Goal: Task Accomplishment & Management: Manage account settings

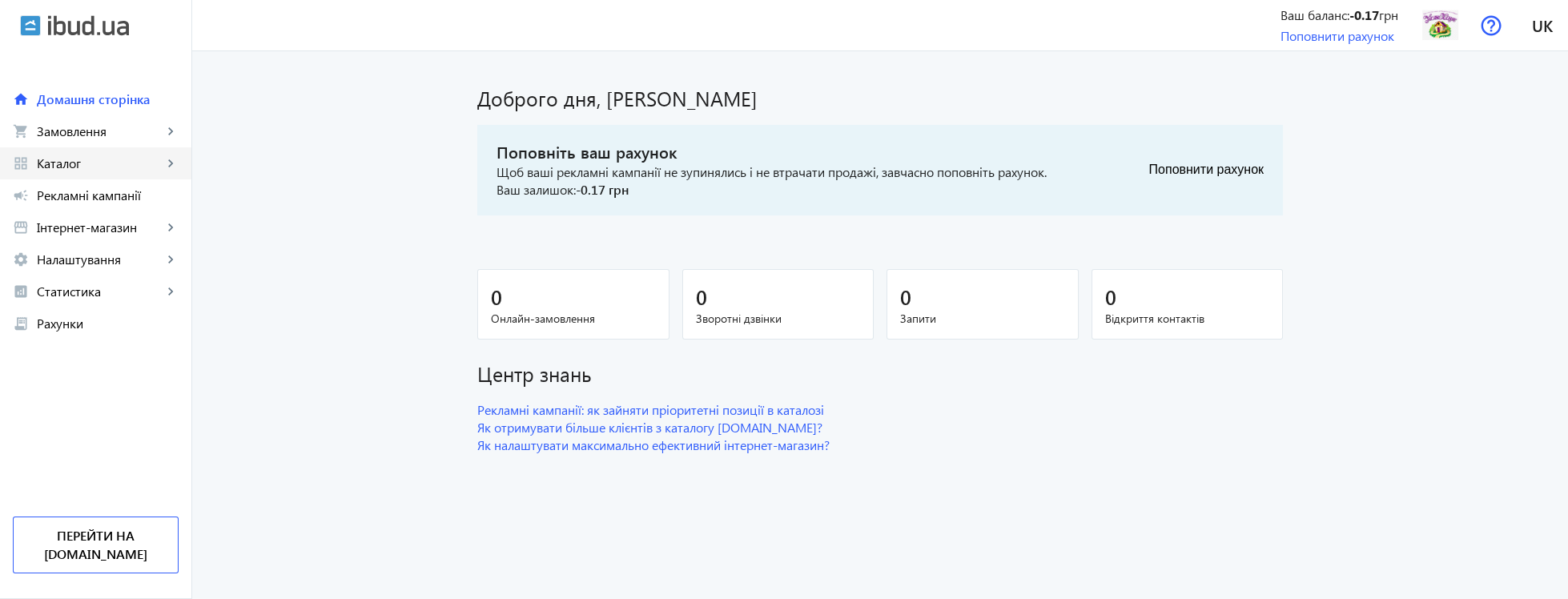
click at [104, 169] on span "Каталог" at bounding box center [100, 163] width 126 height 16
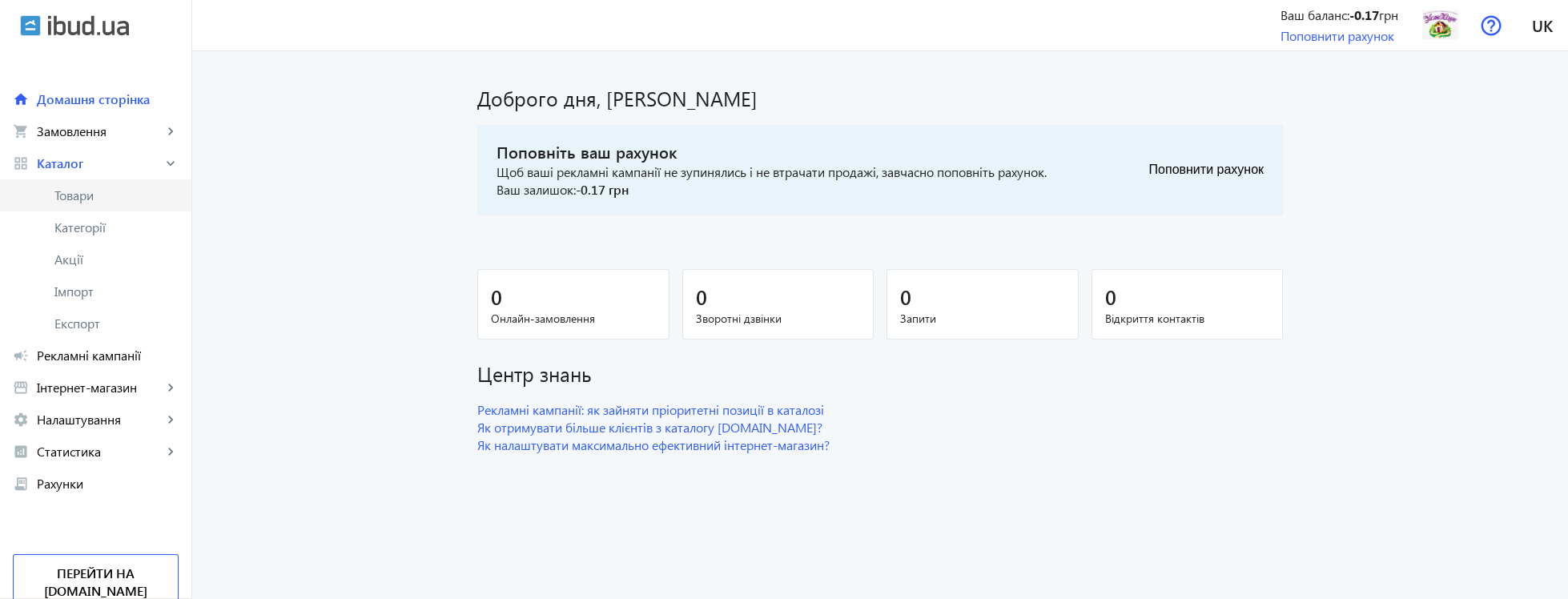
click at [109, 197] on span "Товари" at bounding box center [116, 195] width 124 height 16
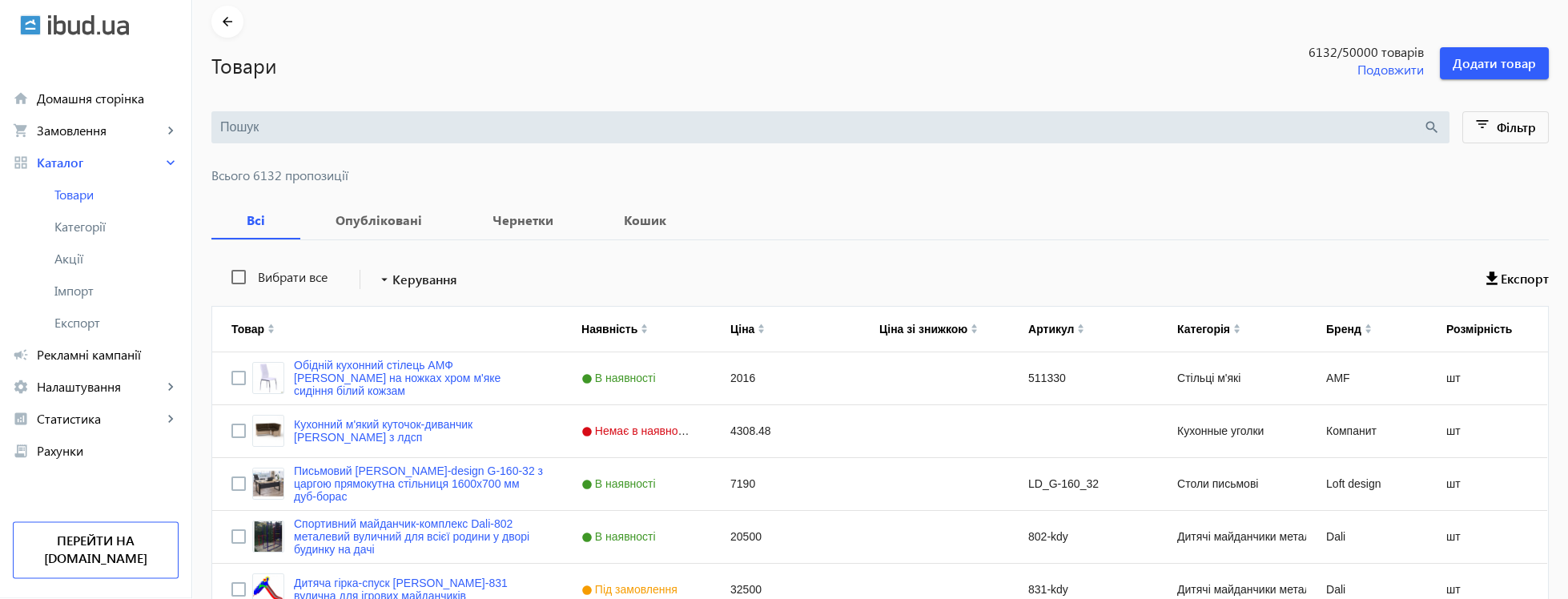
scroll to position [96, 0]
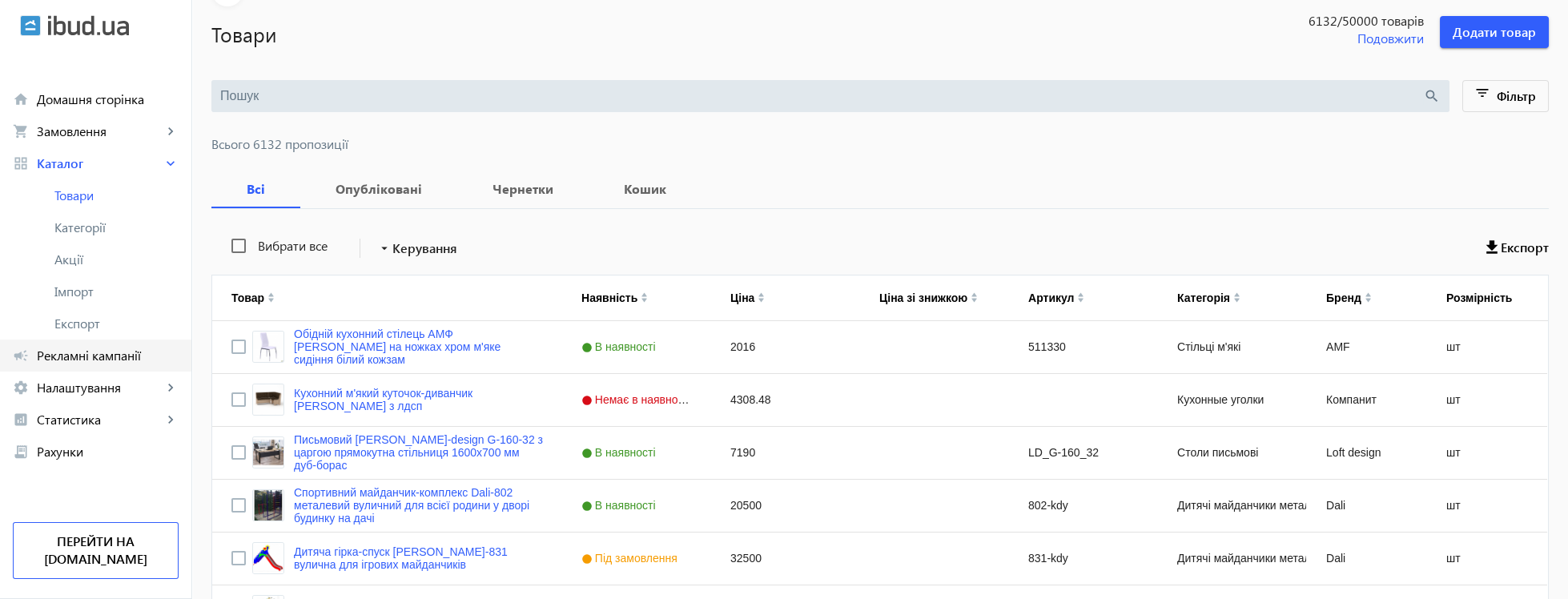
click at [131, 365] on link "campaign Рекламні кампанії" at bounding box center [96, 355] width 192 height 32
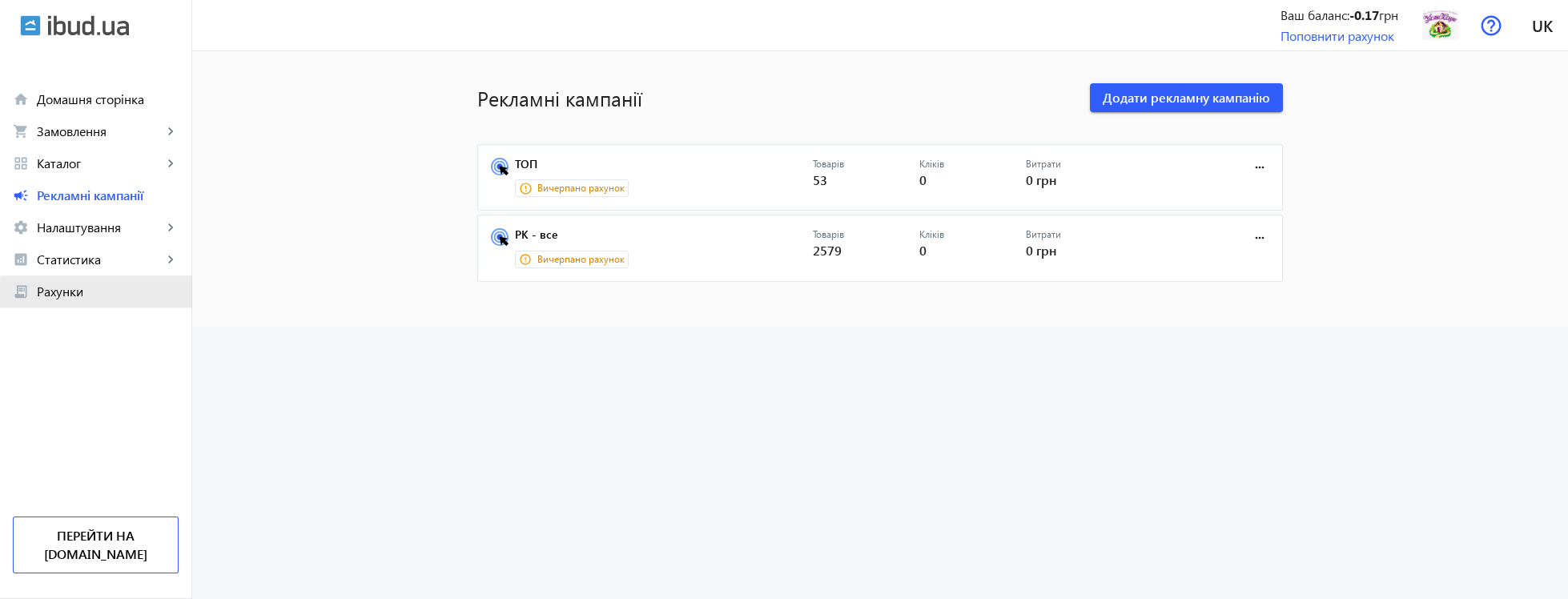
click at [121, 297] on span "Рахунки" at bounding box center [108, 291] width 142 height 16
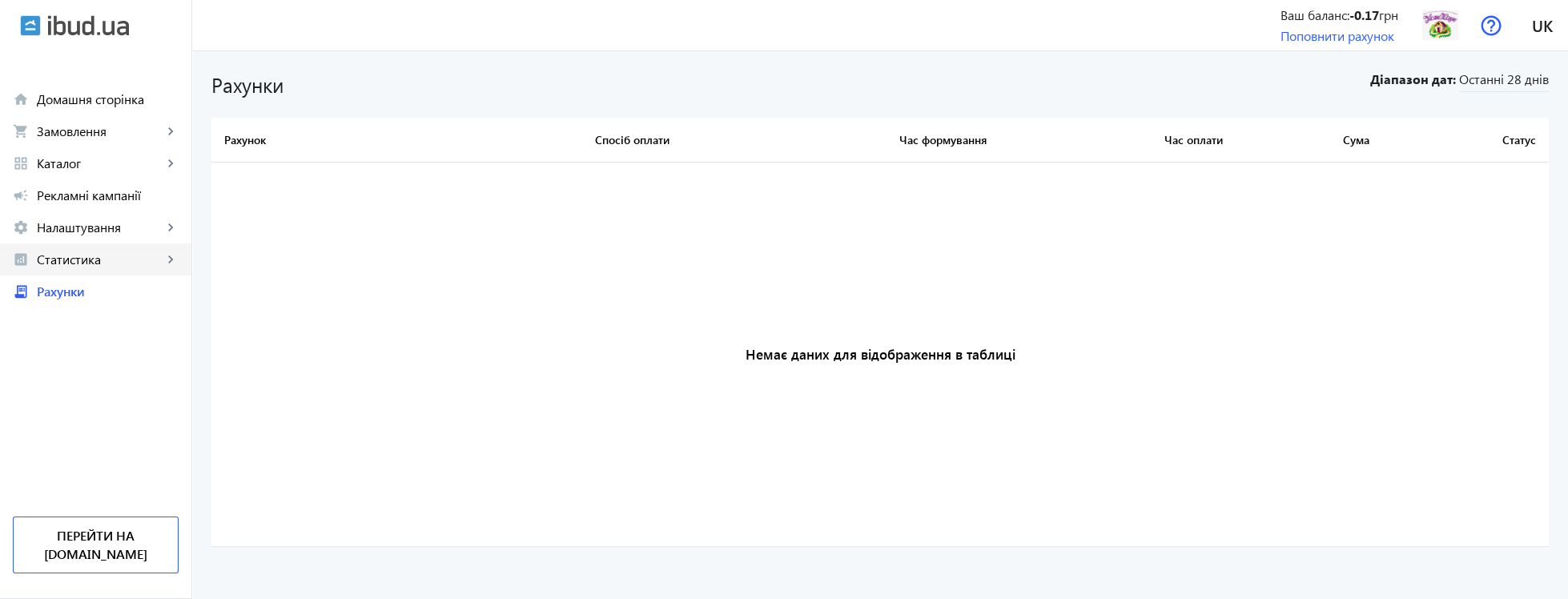
click at [125, 265] on span "Статистика" at bounding box center [100, 259] width 126 height 16
click at [117, 292] on span "Огляд" at bounding box center [116, 291] width 124 height 16
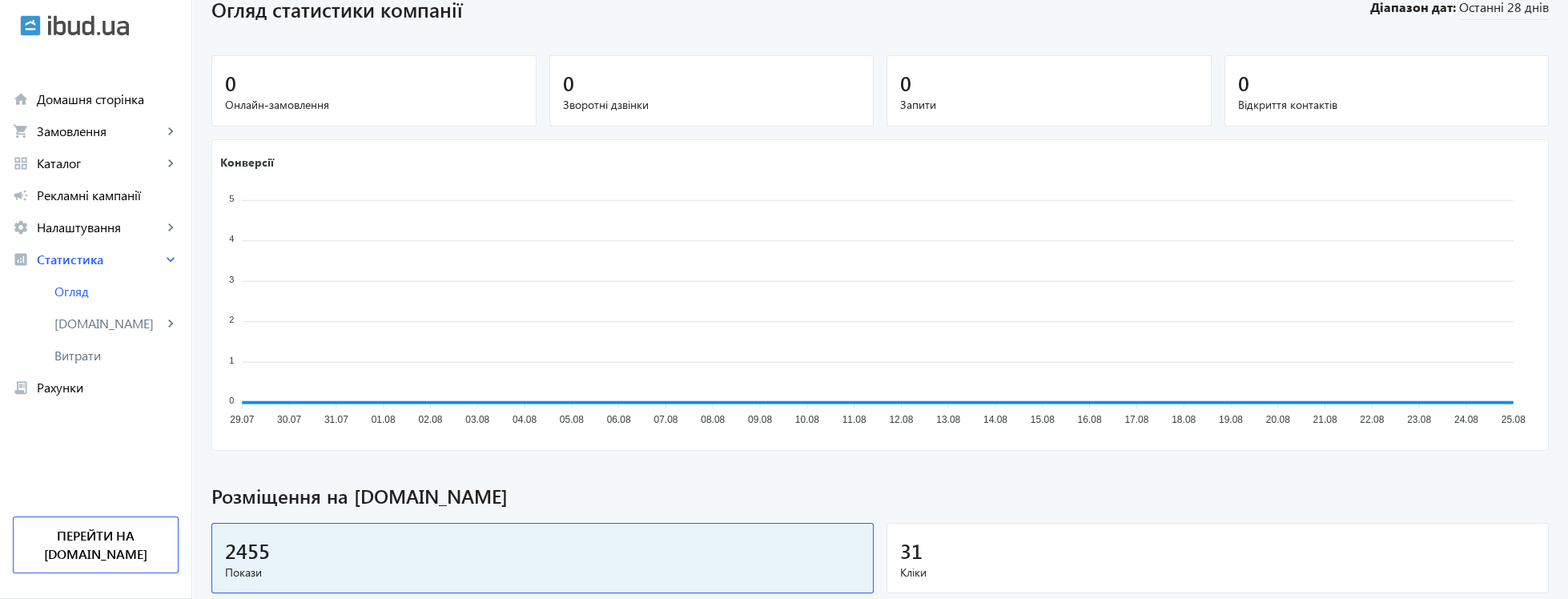
scroll to position [193, 0]
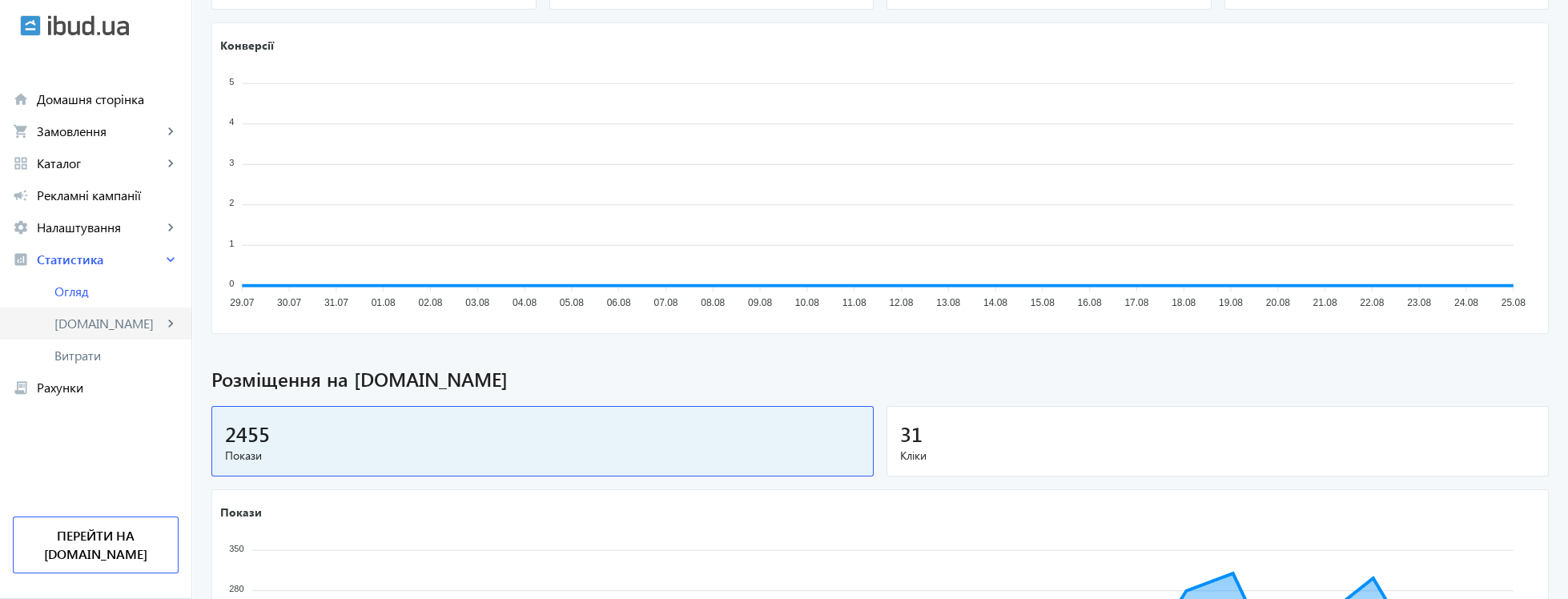
click at [90, 321] on span "[DOMAIN_NAME]" at bounding box center [108, 323] width 108 height 16
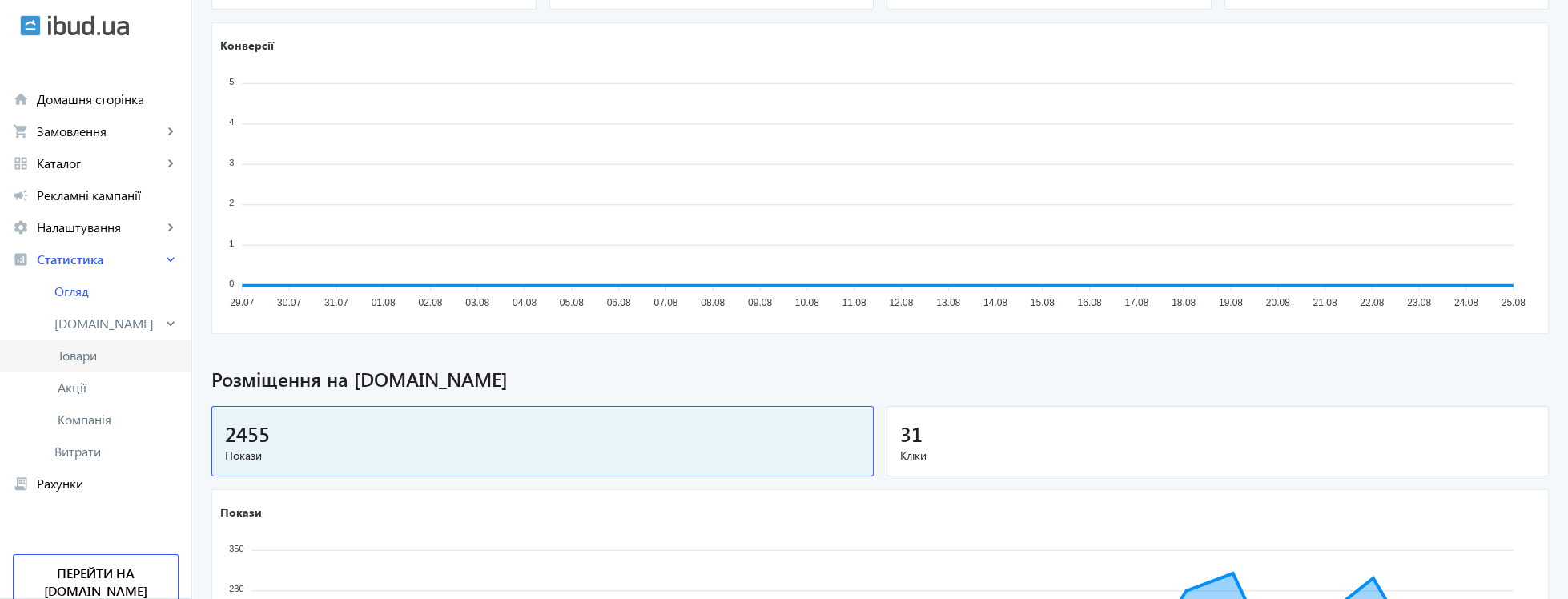
click at [85, 360] on span "Товари" at bounding box center [118, 355] width 121 height 16
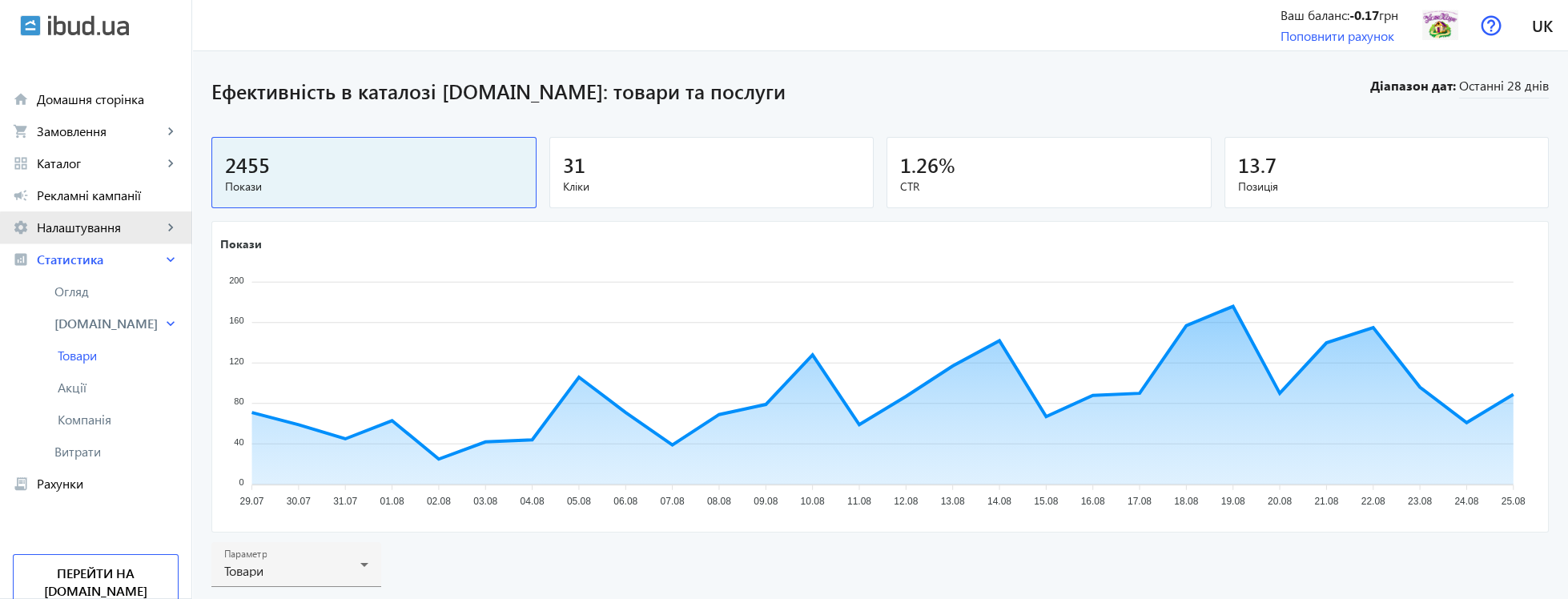
click at [108, 239] on link "settings Налаштування keyboard_arrow_right" at bounding box center [96, 227] width 192 height 32
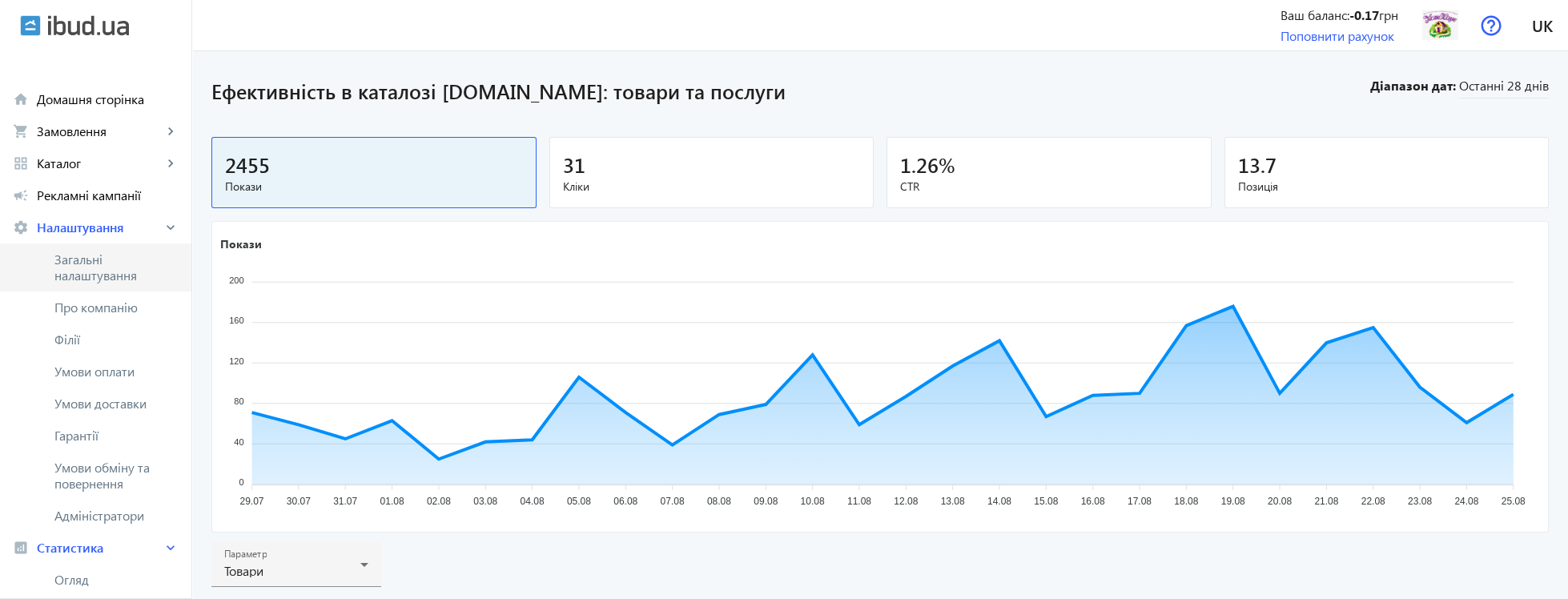
click at [109, 270] on span "Загальні налаштування" at bounding box center [116, 267] width 124 height 32
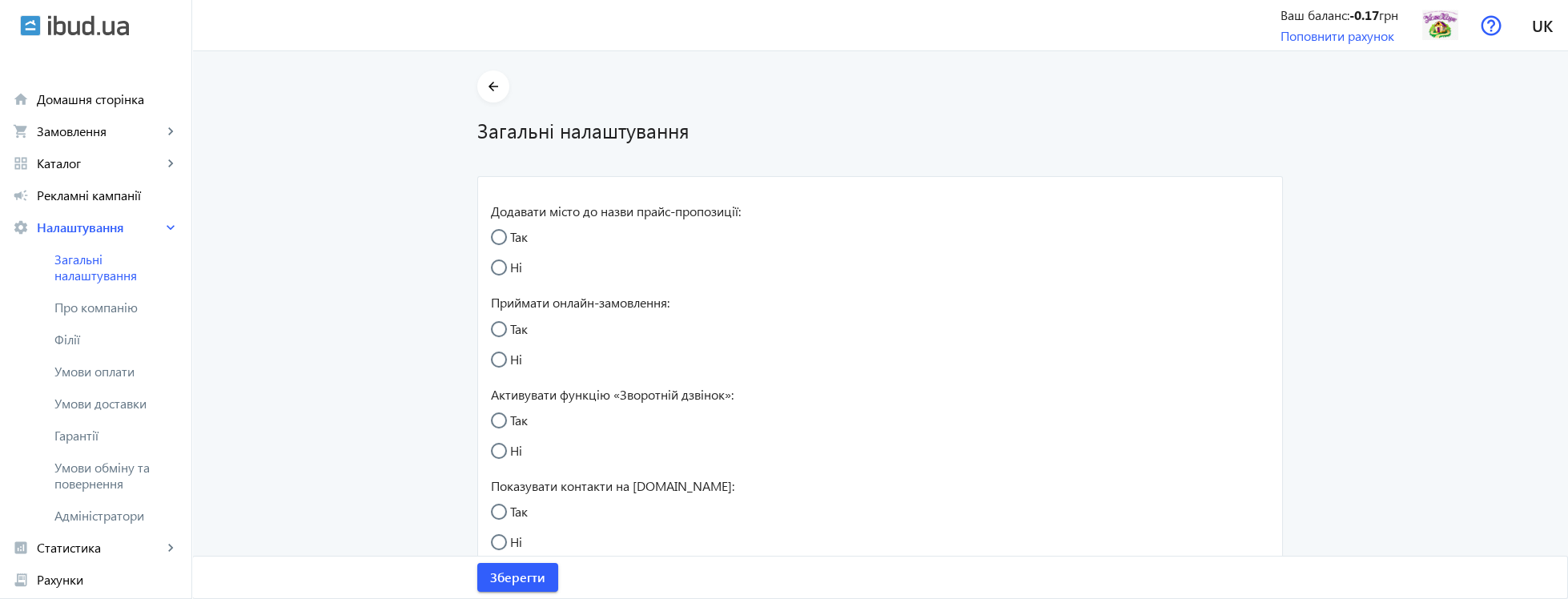
radio input "true"
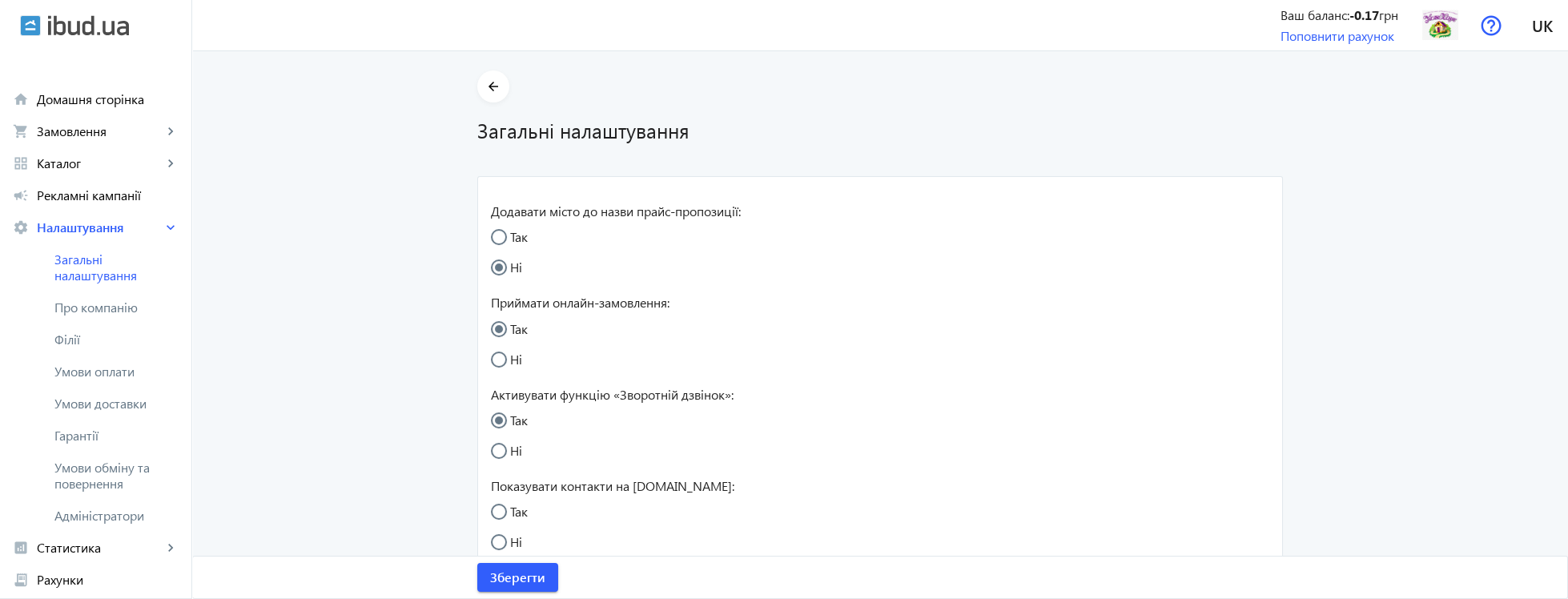
radio input "true"
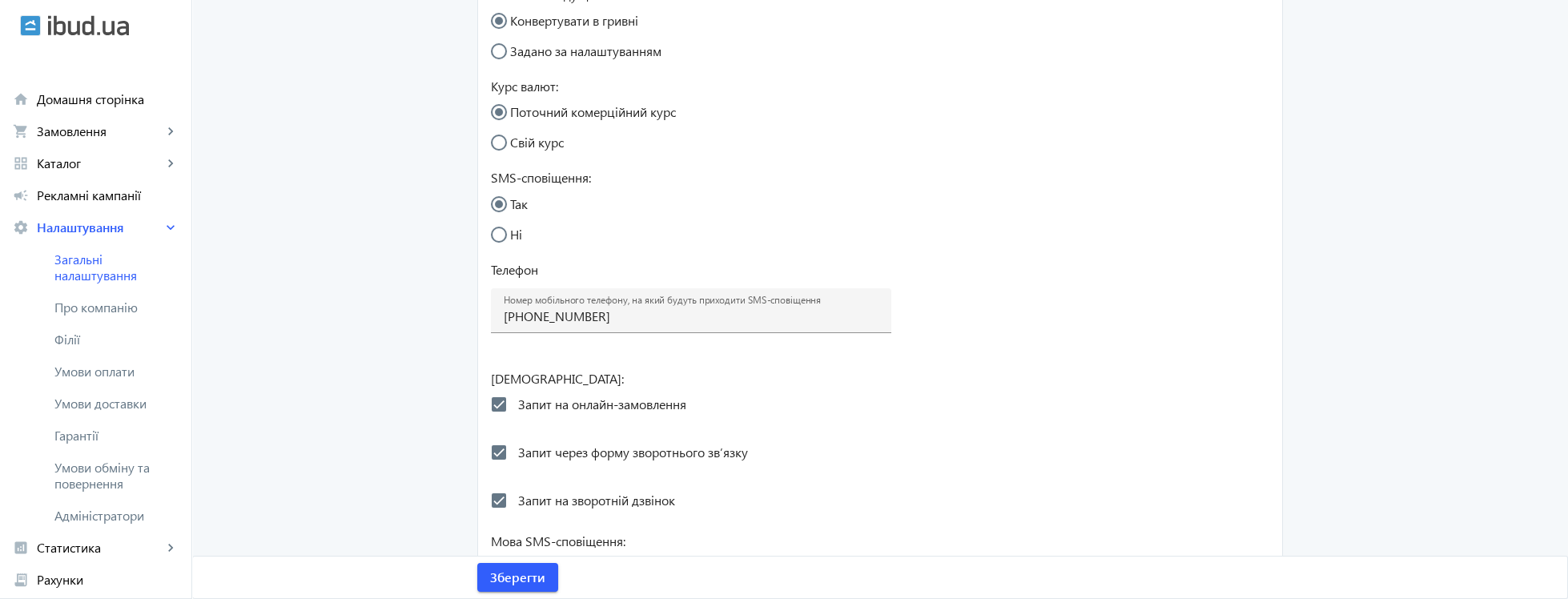
scroll to position [801, 0]
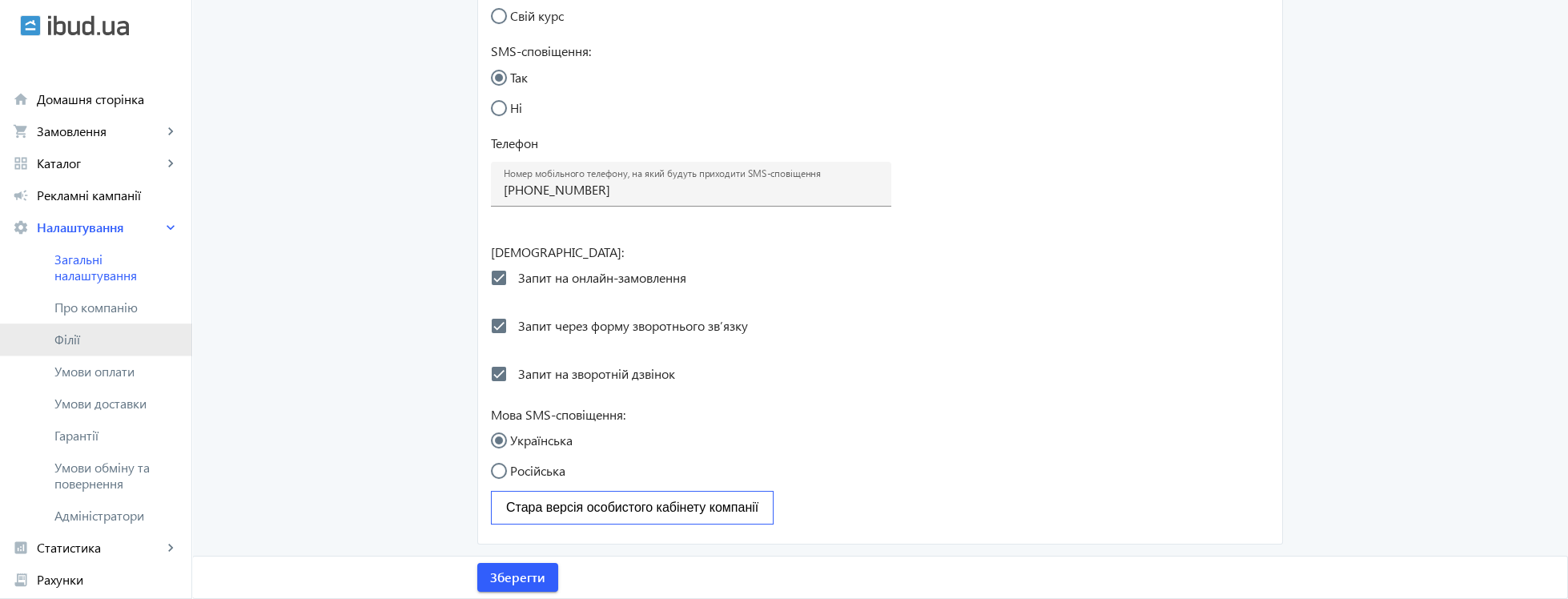
click at [107, 334] on span "Філії" at bounding box center [116, 339] width 124 height 16
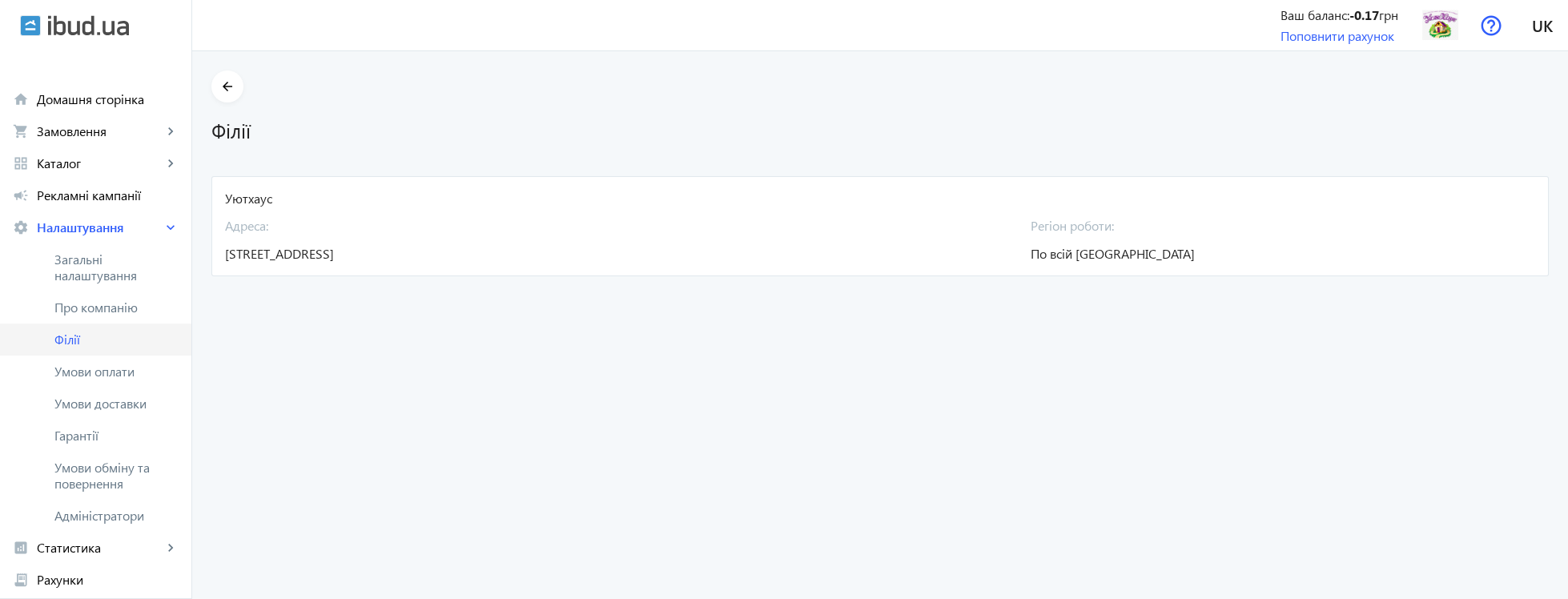
scroll to position [96, 0]
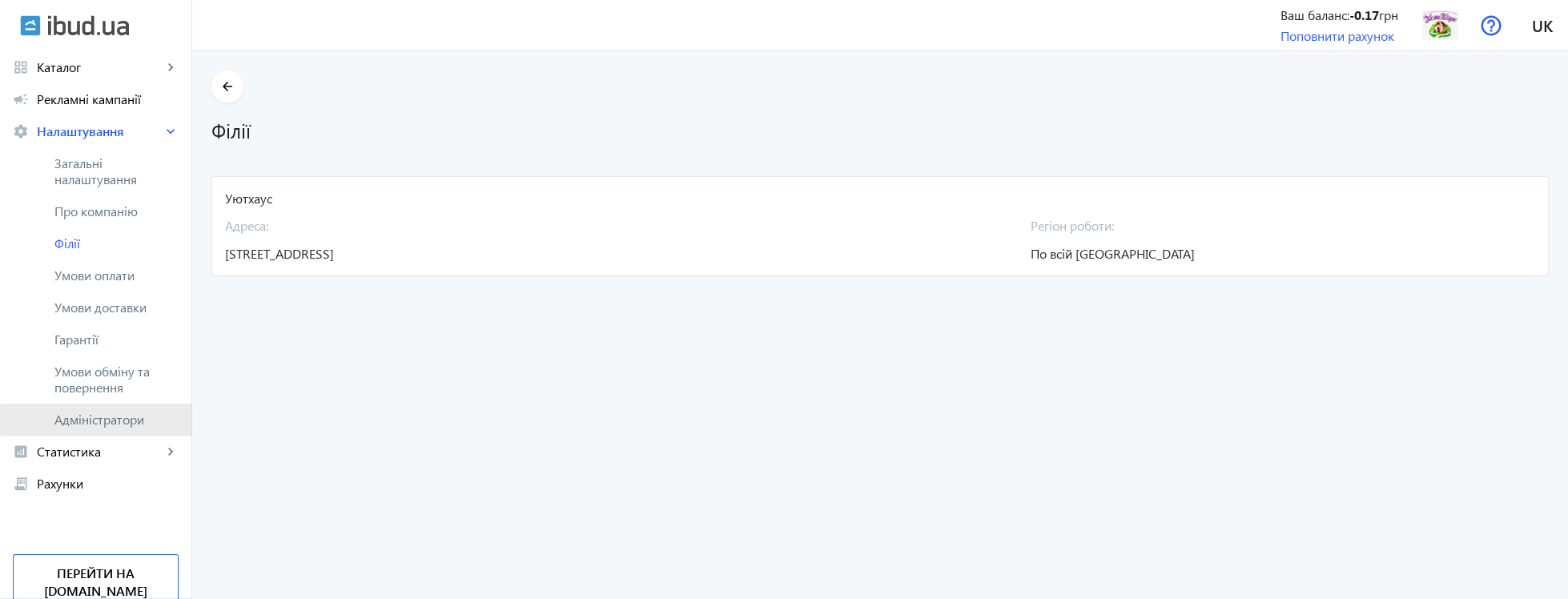
click at [122, 419] on span "Адміністратори" at bounding box center [116, 419] width 124 height 16
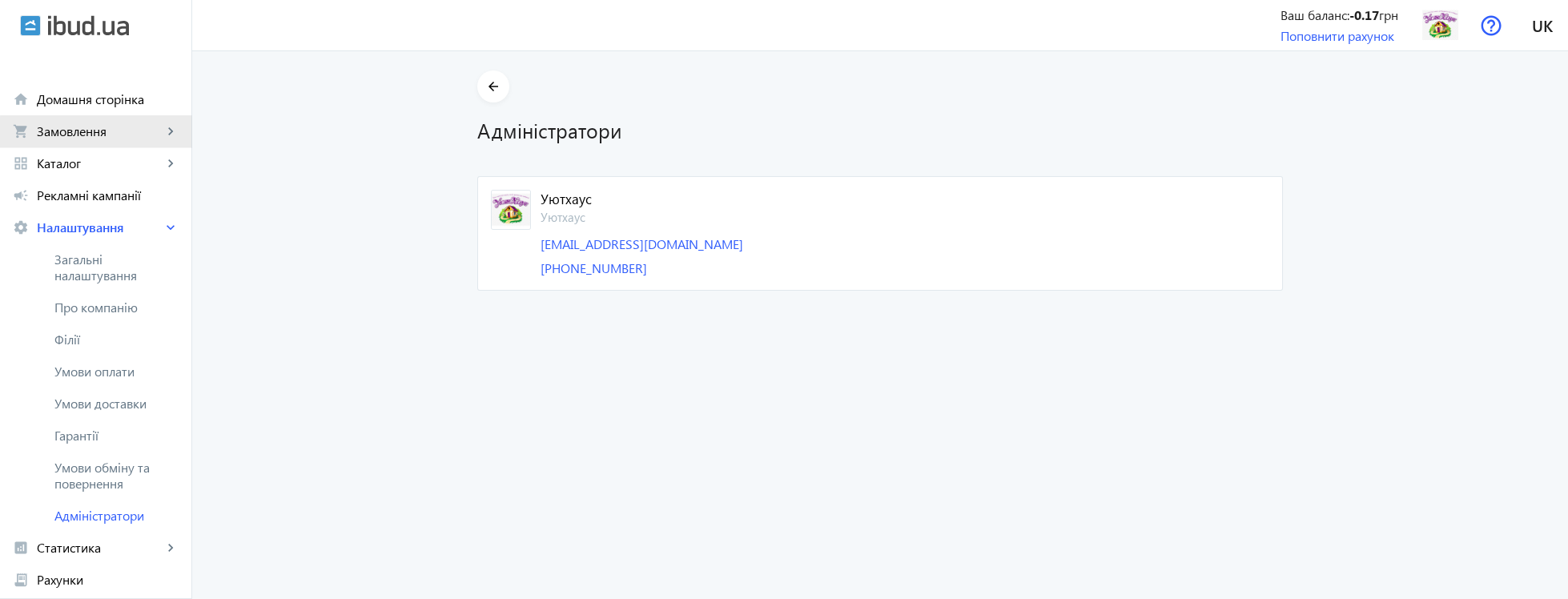
click at [162, 133] on span "Замовлення" at bounding box center [100, 131] width 126 height 16
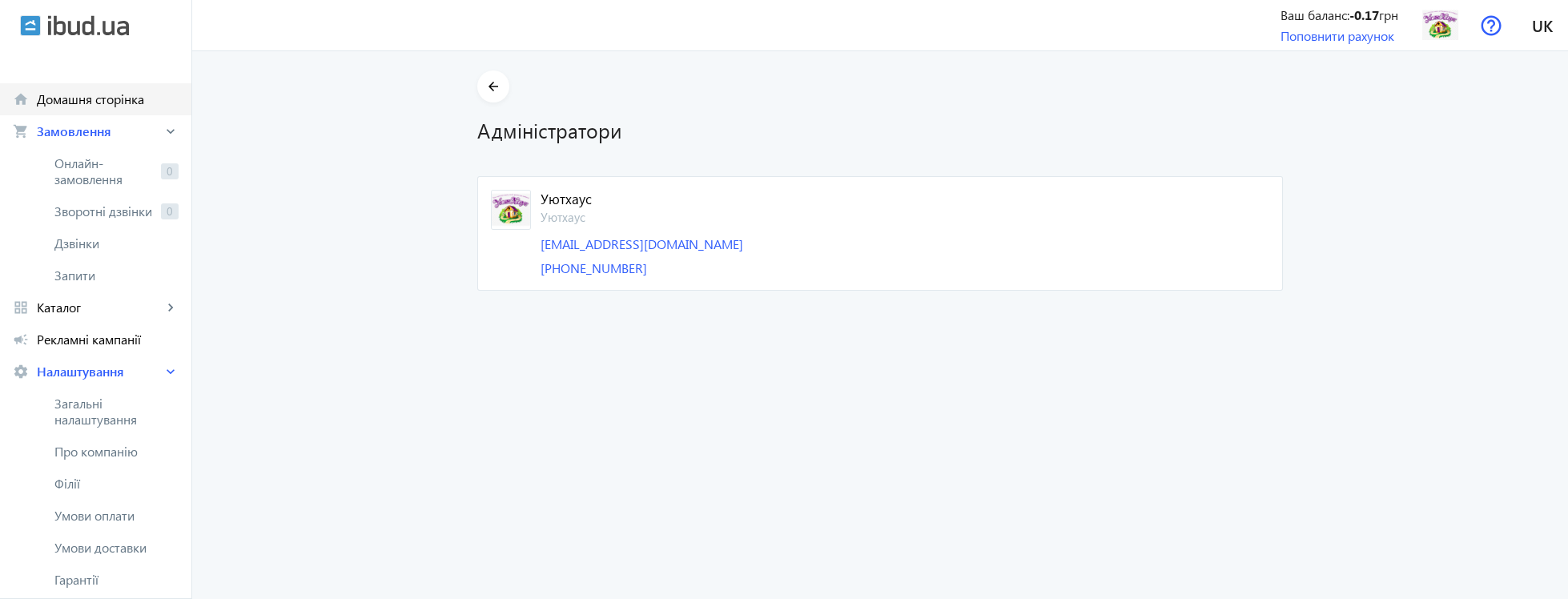
click at [157, 106] on span "Домашня сторінка" at bounding box center [108, 99] width 142 height 16
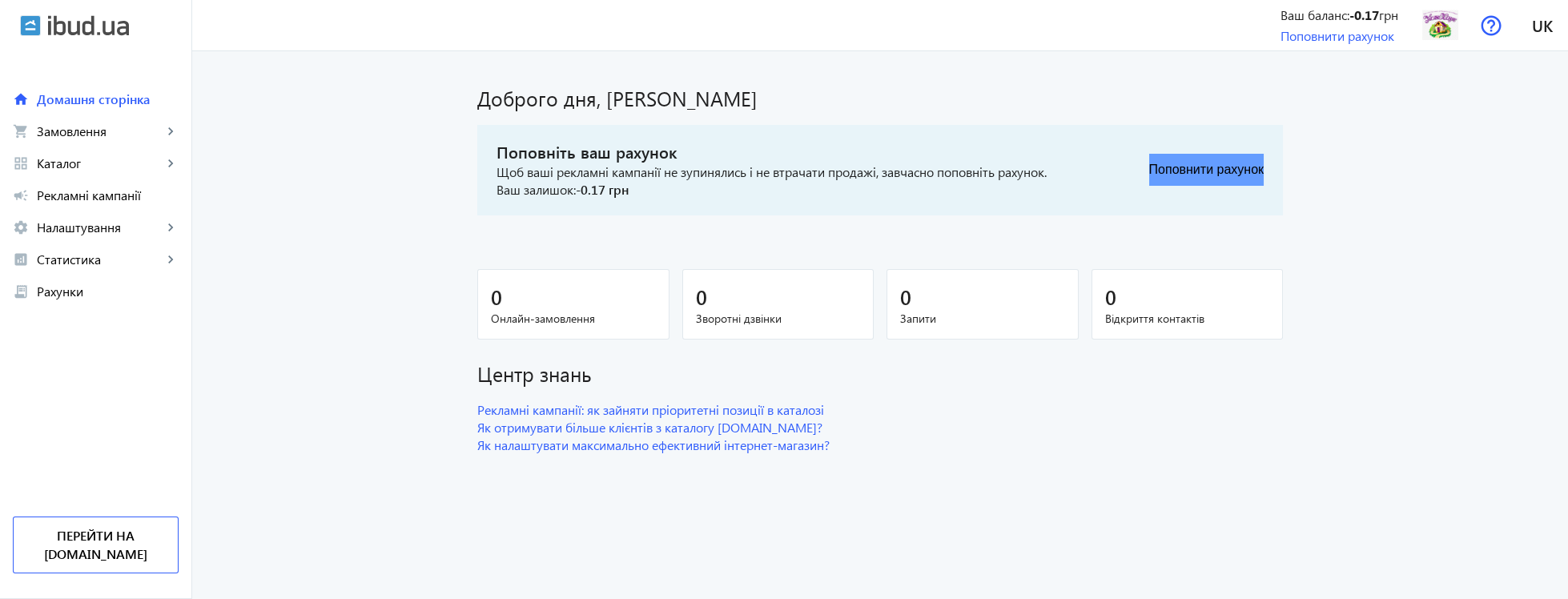
click at [1171, 180] on button "Поповнити рахунок" at bounding box center [1206, 169] width 115 height 32
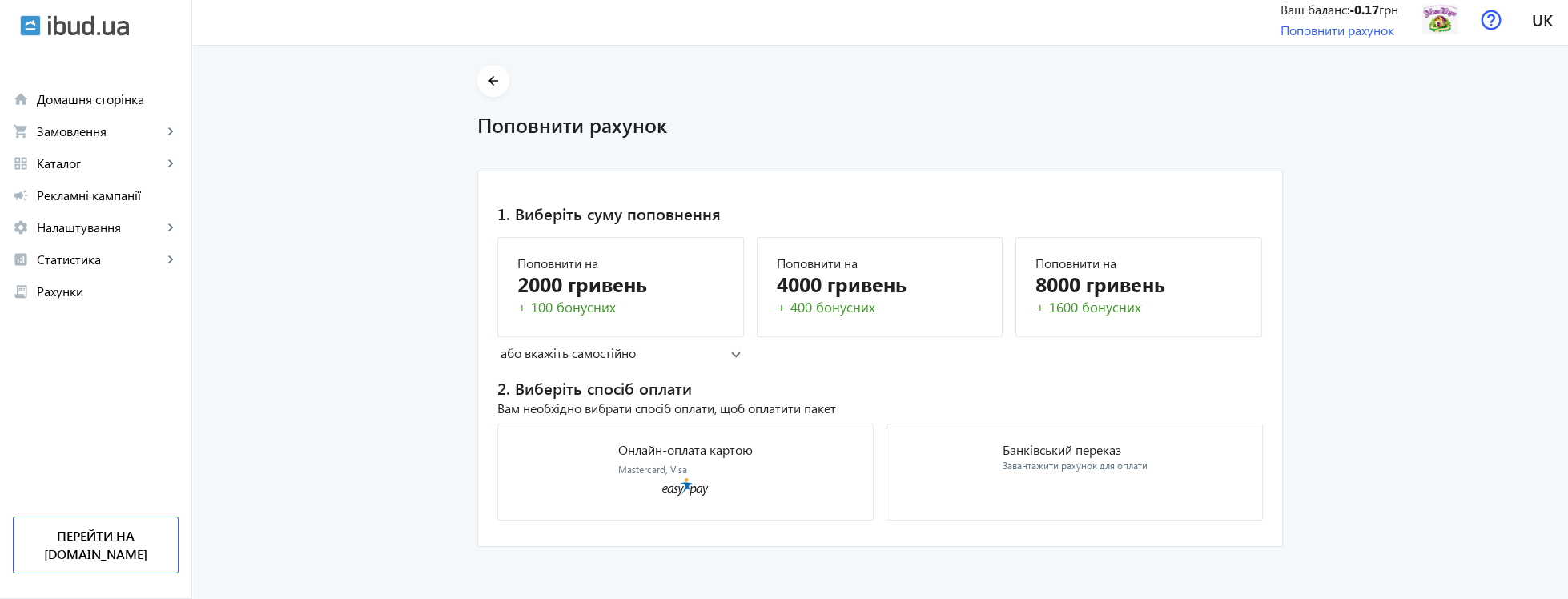
scroll to position [9, 0]
click at [691, 475] on div "Онлайн-оплата картою Mastercard, Visa" at bounding box center [685, 458] width 135 height 34
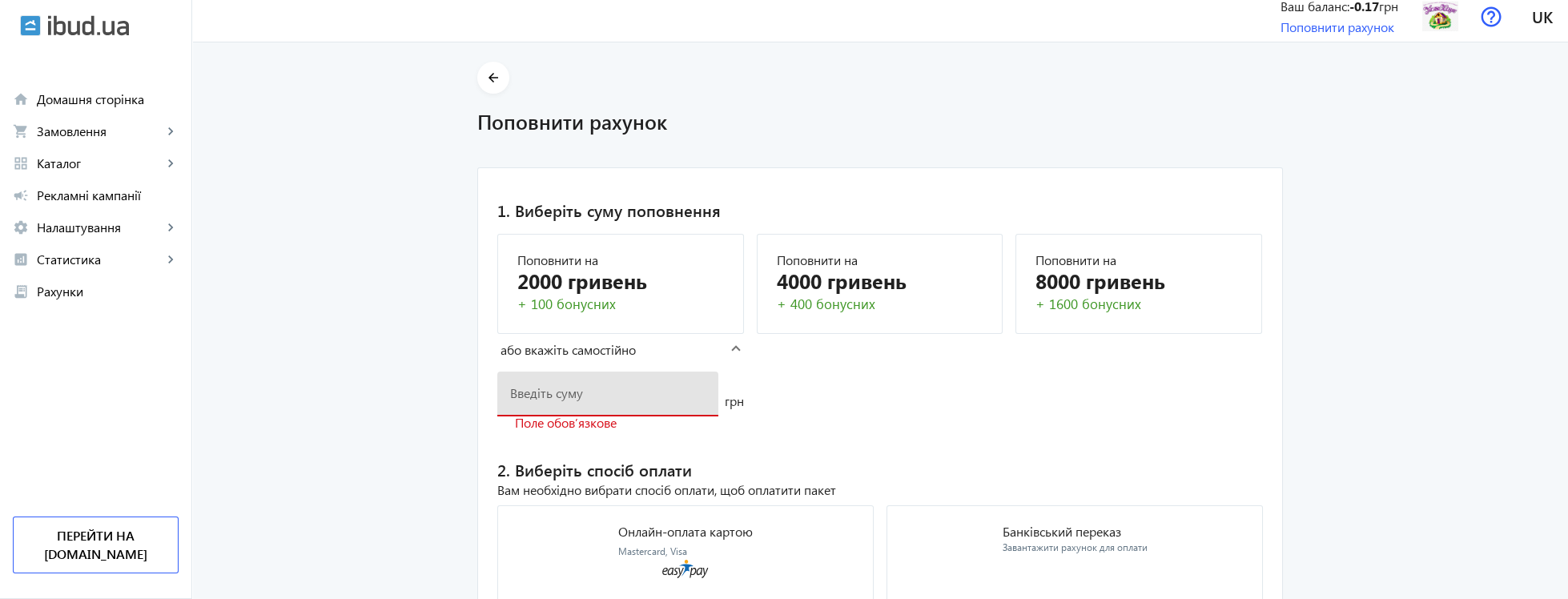
click at [587, 400] on input "number" at bounding box center [608, 392] width 196 height 17
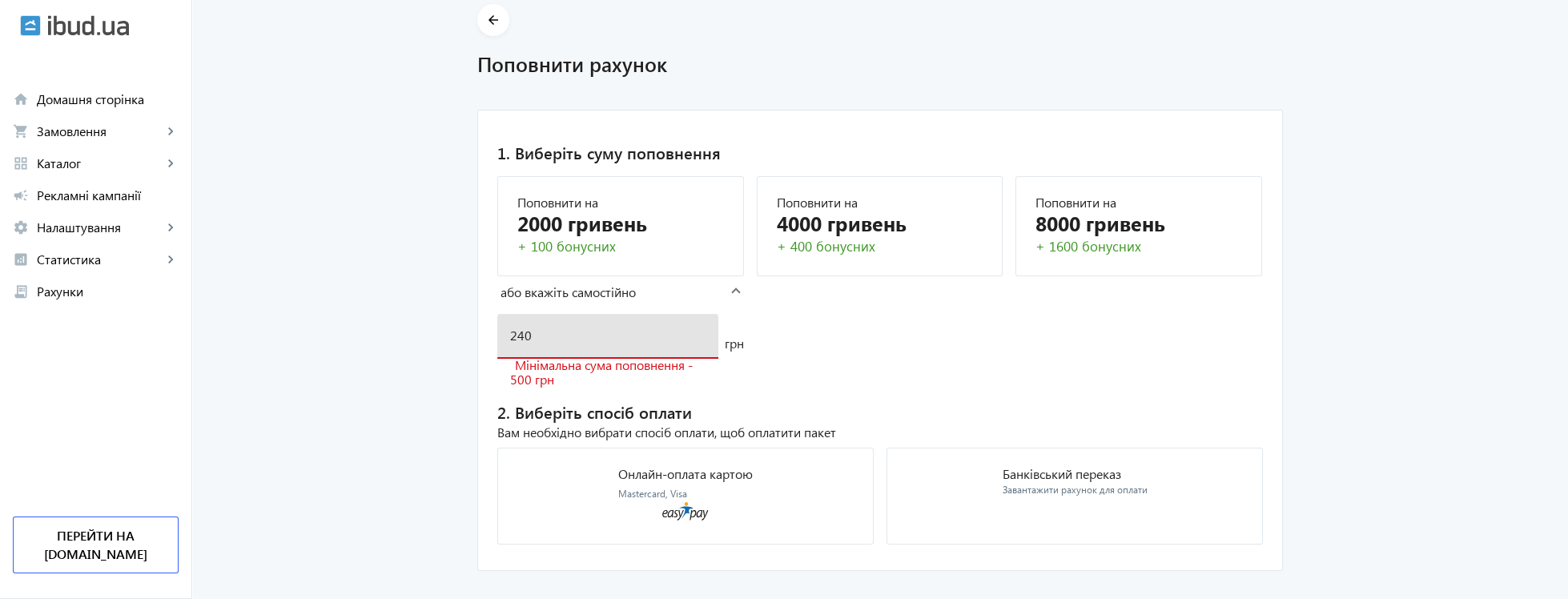
scroll to position [93, 0]
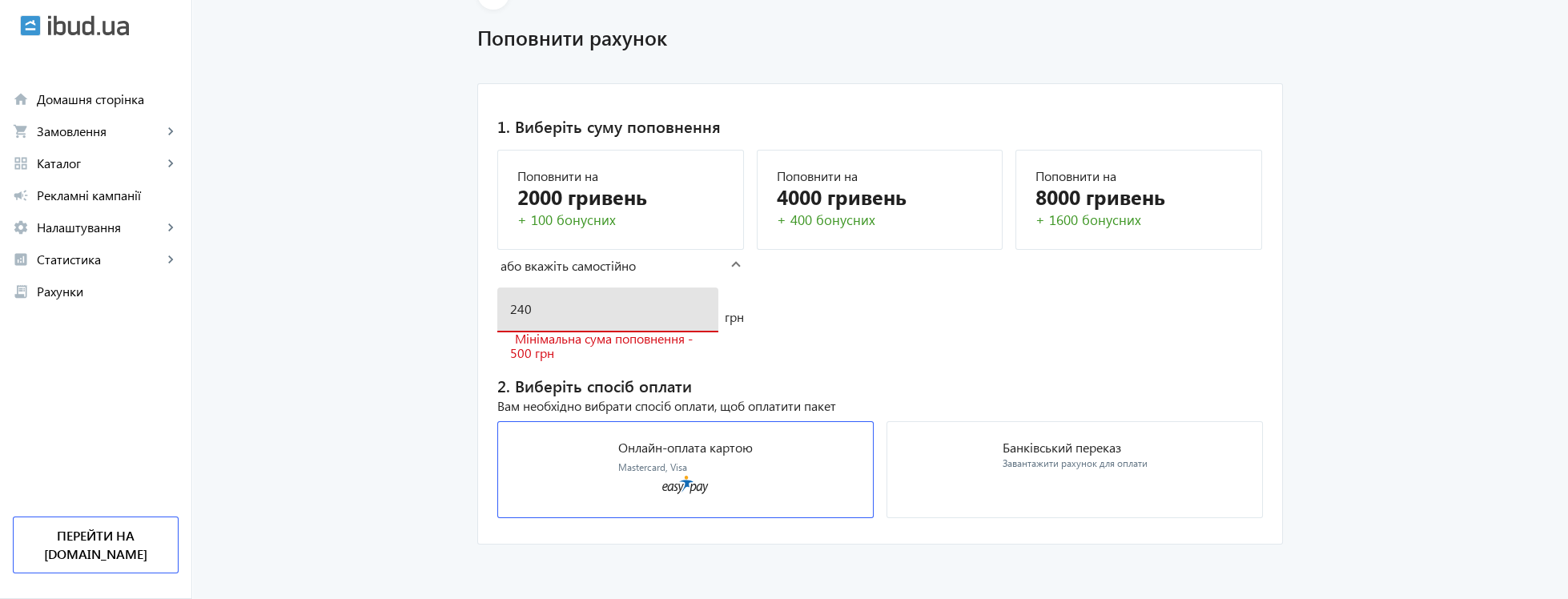
type input "240"
click at [827, 460] on mat-card "Онлайн-оплата картою Mastercard, Visa" at bounding box center [686, 469] width 377 height 97
